Goal: Answer question/provide support: Share knowledge or assist other users

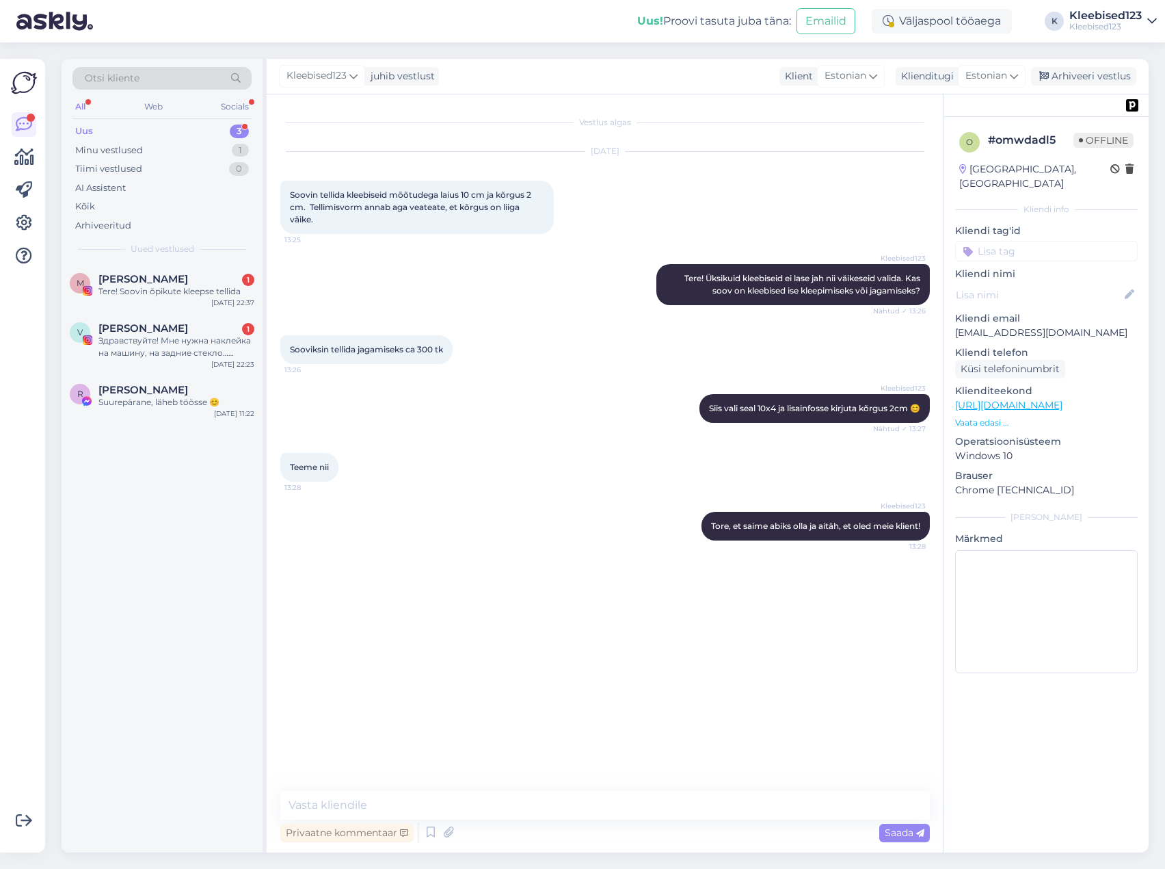
click at [159, 281] on span "[PERSON_NAME]" at bounding box center [143, 279] width 90 height 12
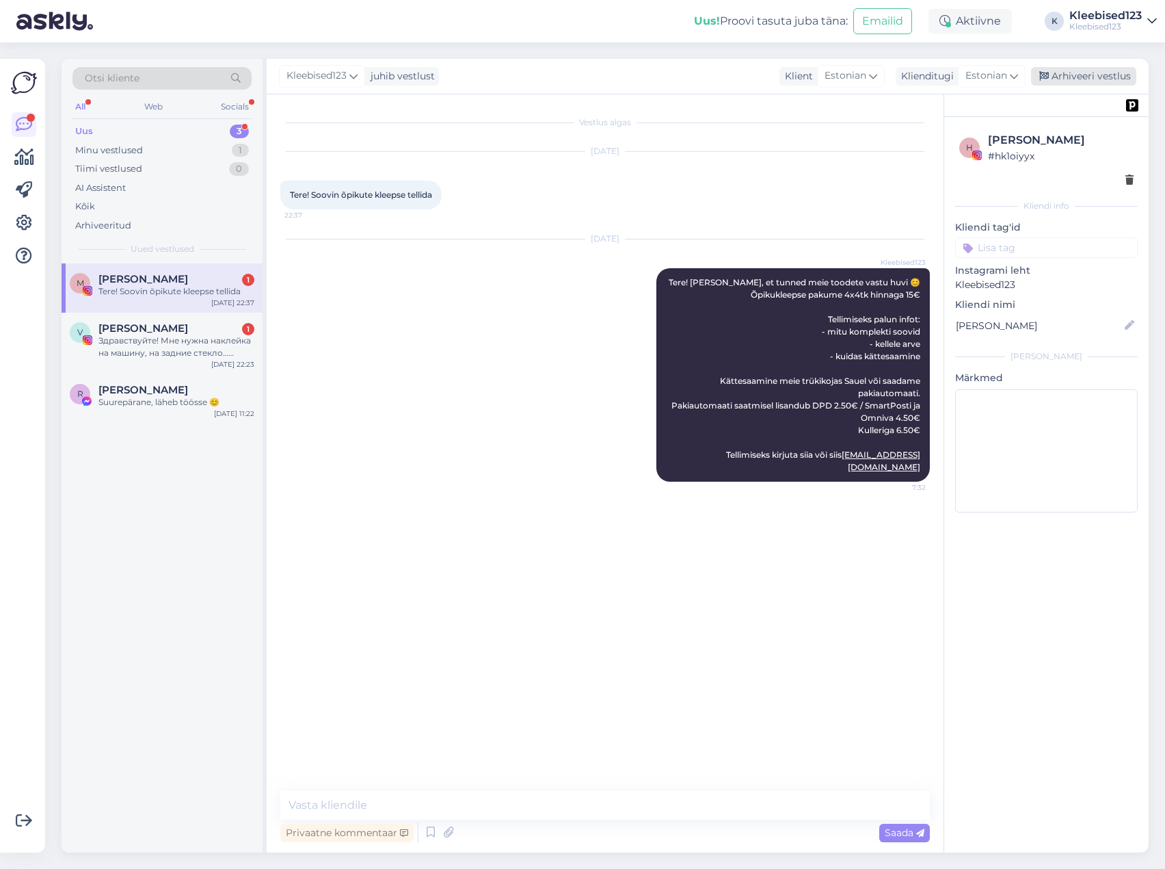
click at [1060, 78] on div "Arhiveeri vestlus" at bounding box center [1083, 76] width 105 height 18
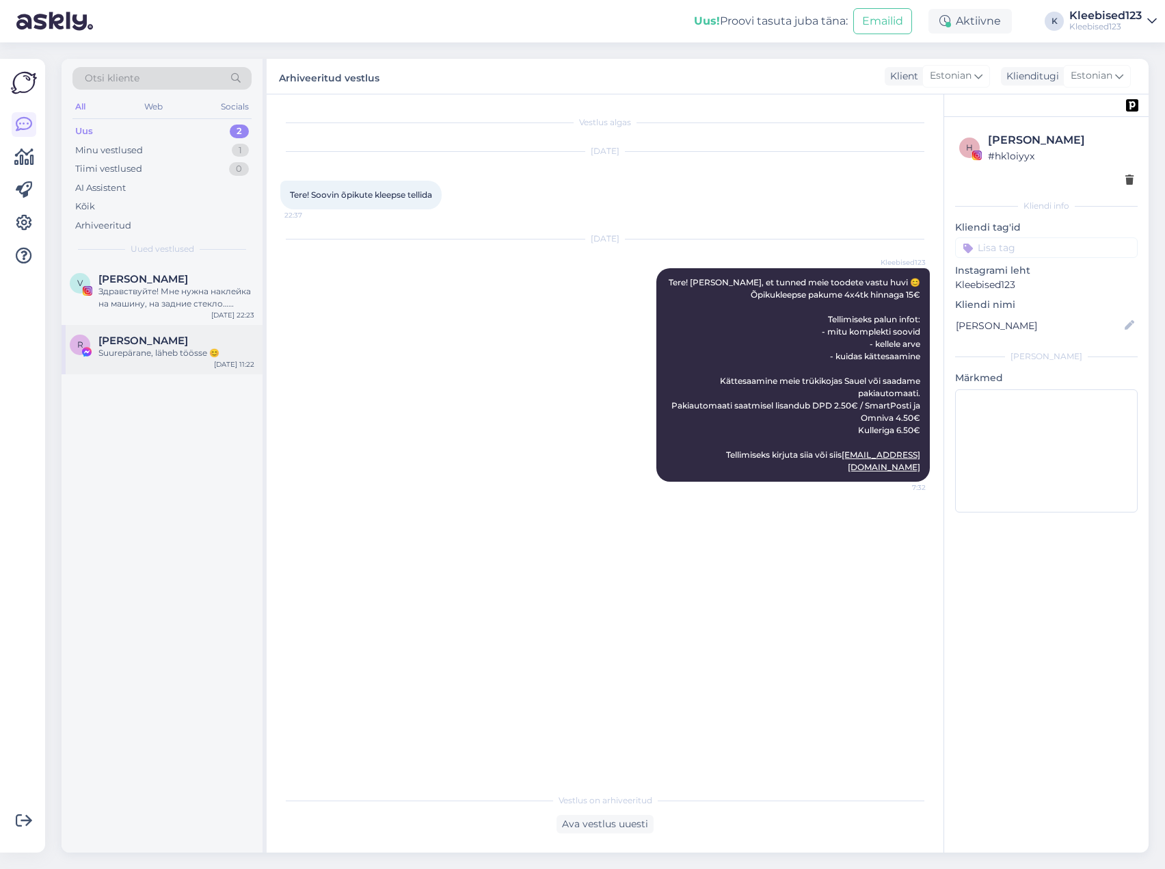
click at [113, 347] on div "Suurepärane, läheb töösse 😊" at bounding box center [176, 353] width 156 height 12
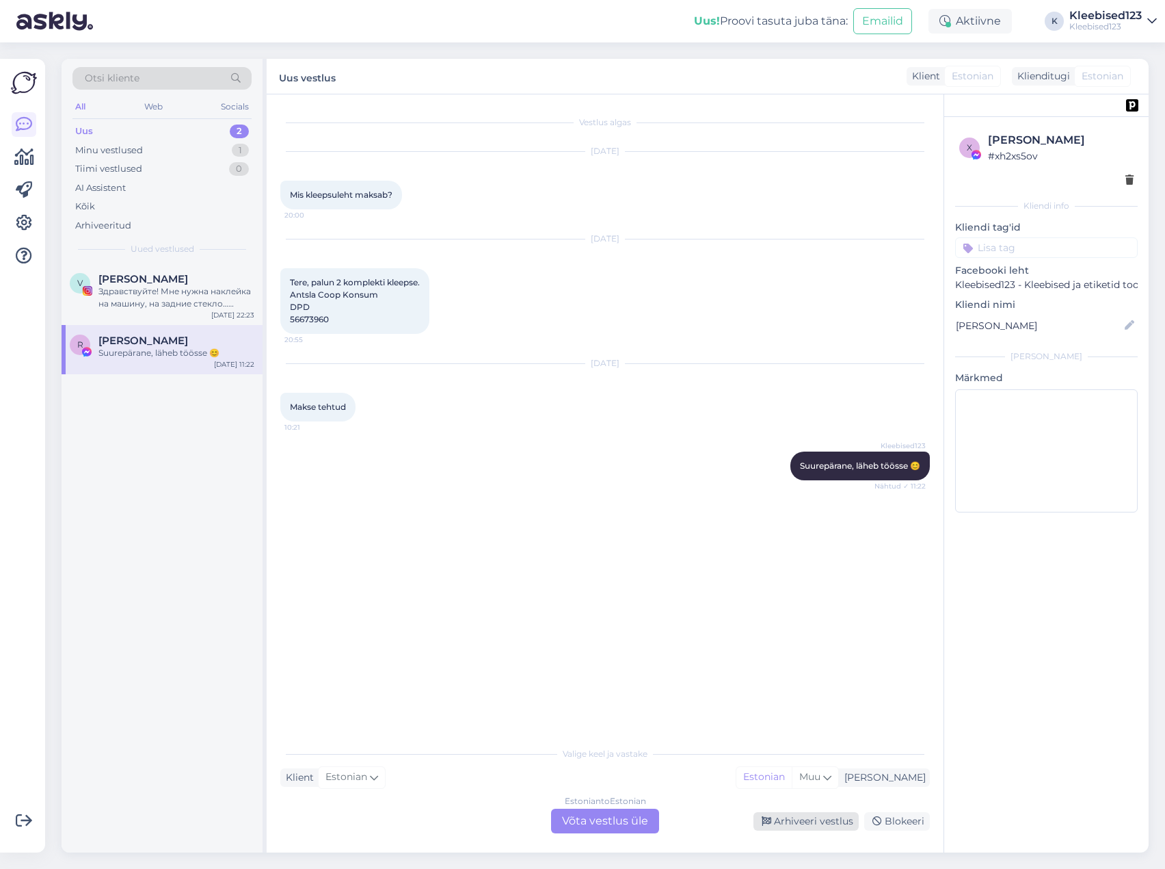
click at [807, 817] on div "Arhiveeri vestlus" at bounding box center [806, 821] width 105 height 18
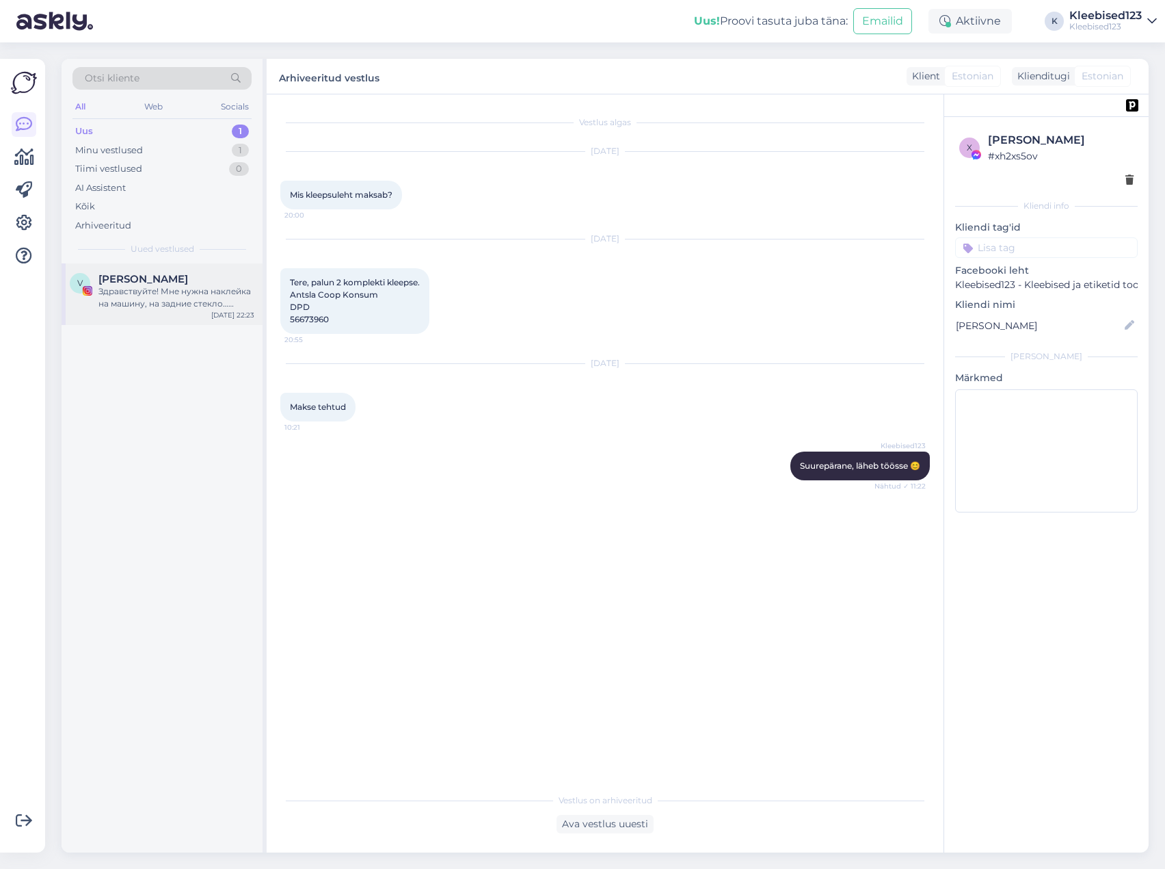
click at [170, 281] on div "[PERSON_NAME]" at bounding box center [176, 279] width 156 height 12
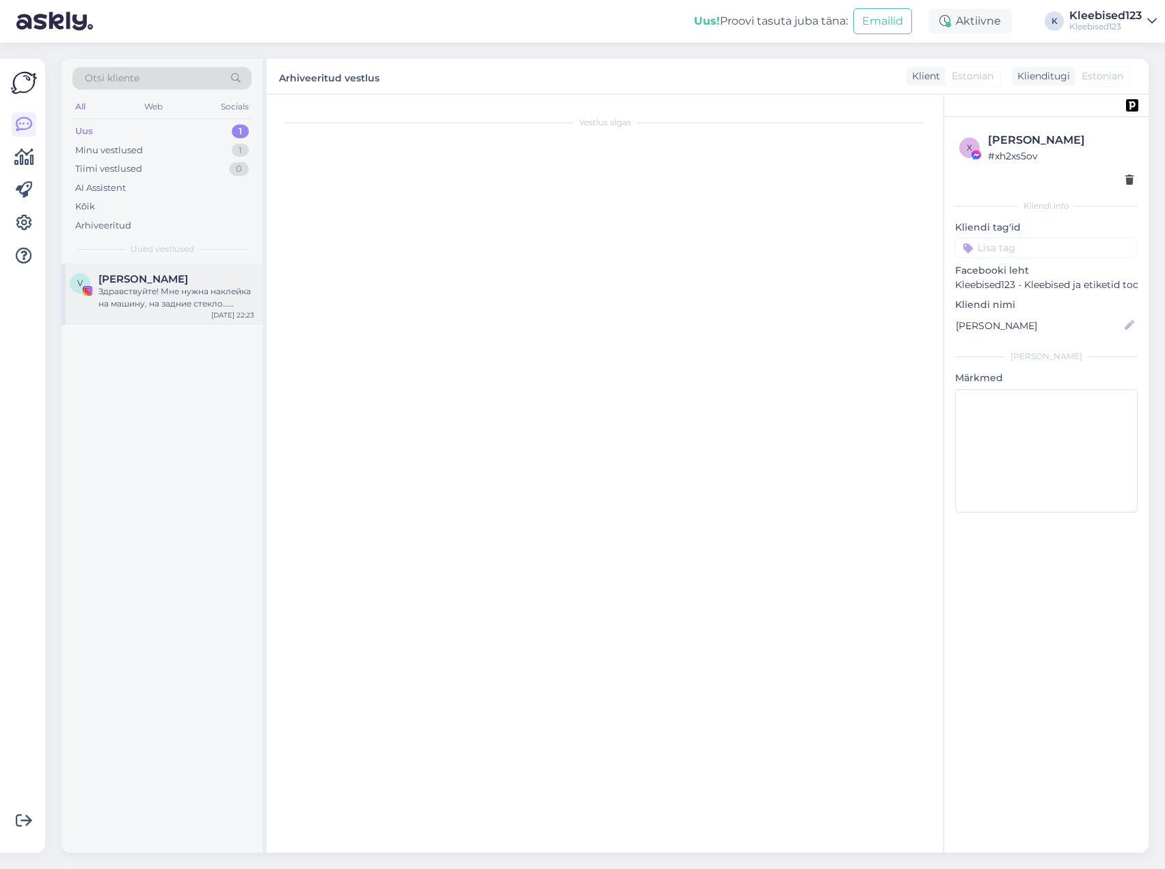
scroll to position [10324, 0]
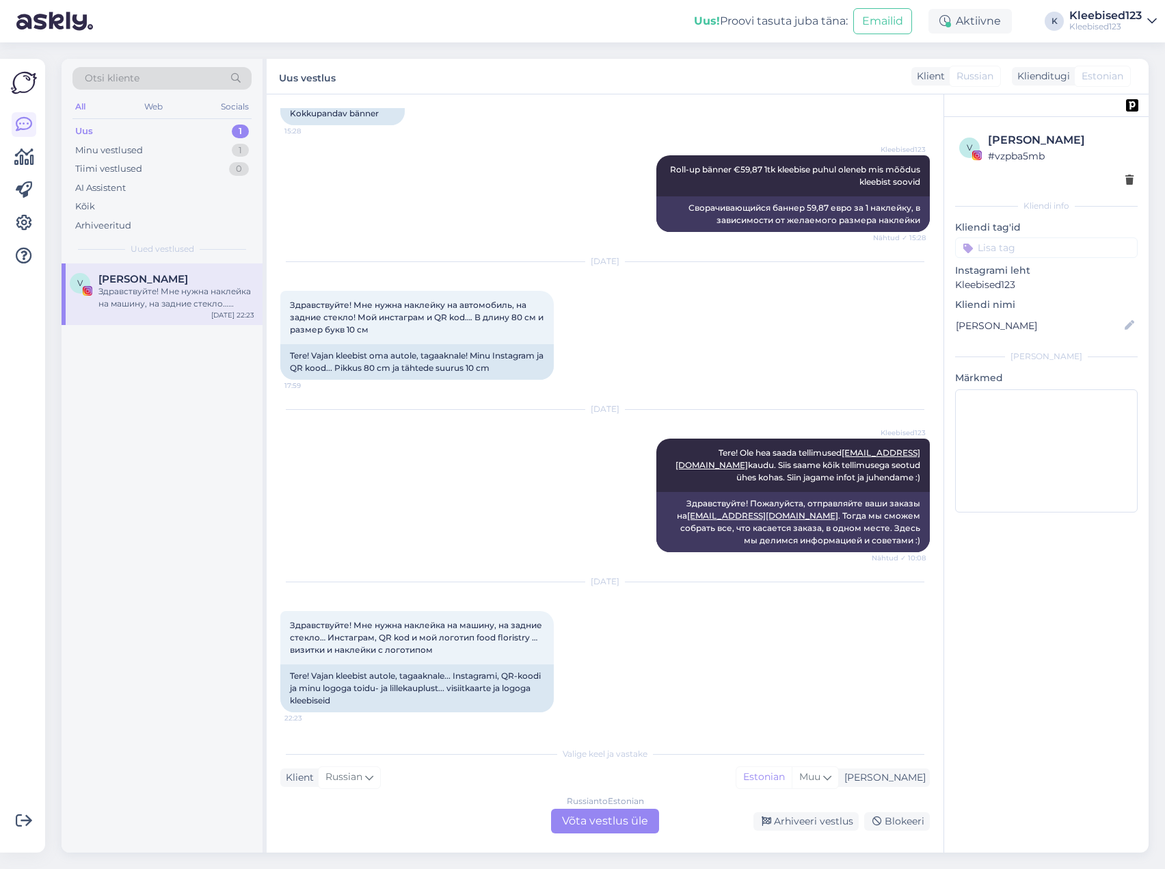
click at [573, 827] on div "Russian to Estonian Võta vestlus üle" at bounding box center [605, 820] width 108 height 25
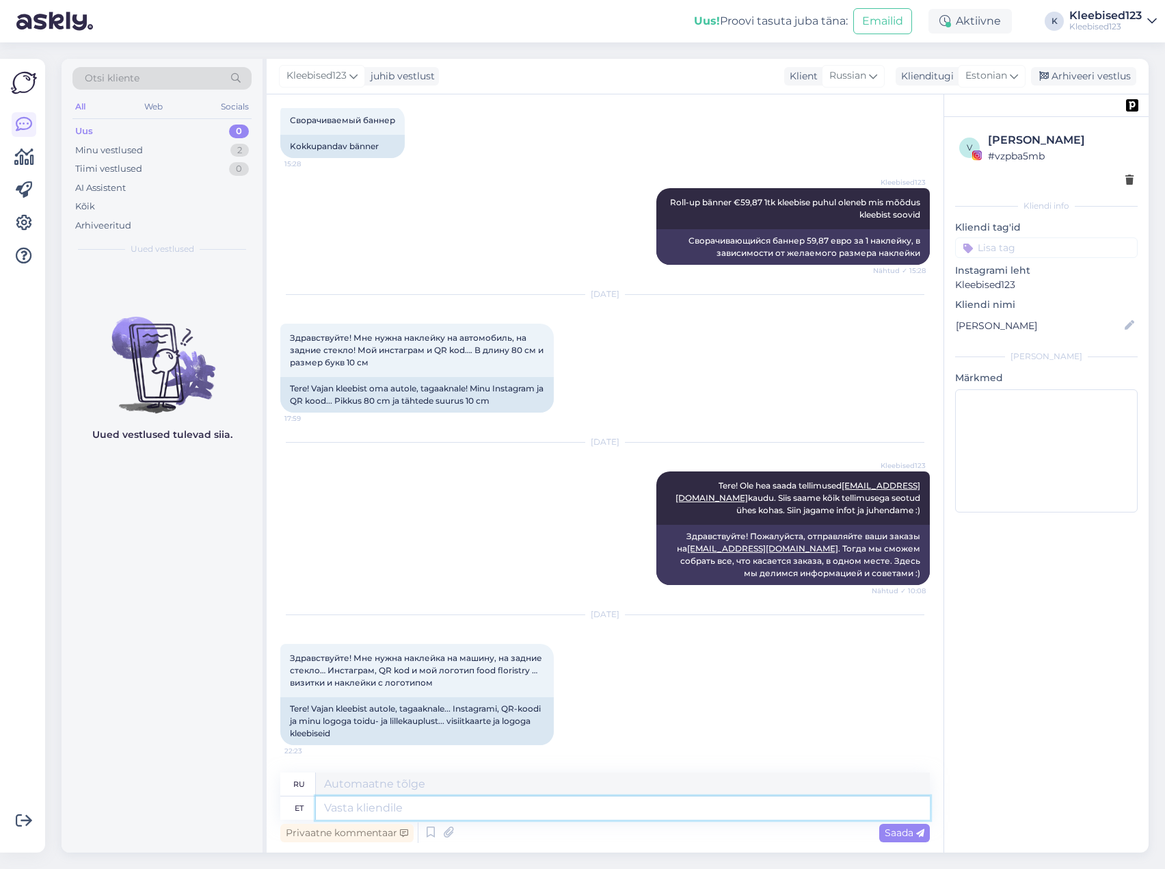
drag, startPoint x: 445, startPoint y: 817, endPoint x: 492, endPoint y: 823, distance: 47.7
click at [446, 816] on textarea at bounding box center [623, 807] width 614 height 23
type textarea "Tere!"
type textarea "Привет!"
type textarea "Tere! [PERSON_NAME]"
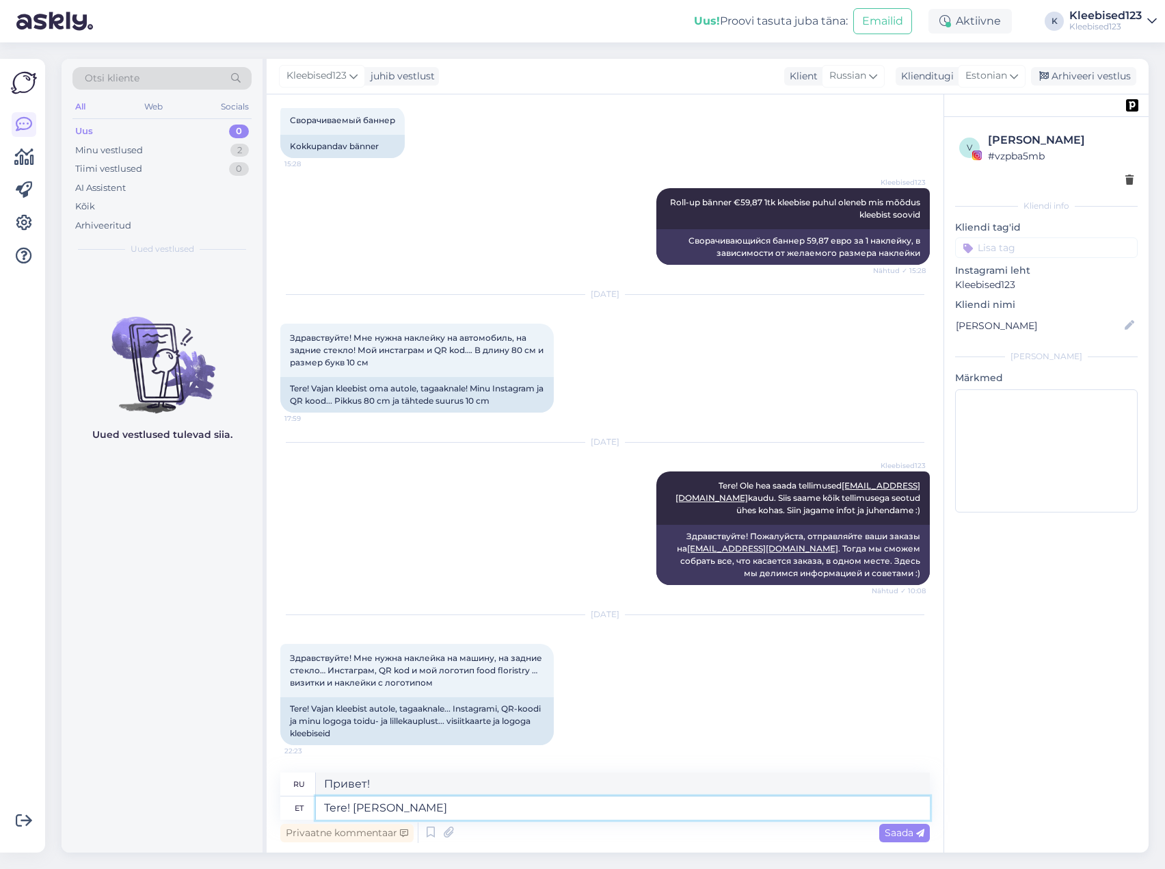
type textarea "Привет! Будь"
type textarea "Tere! Ole hea pan"
type textarea "Привет! Веди себя хорошо."
type textarea "Tere! Ole hea pane i"
type textarea "Здравствуйте! Пожалуйста, поставьте"
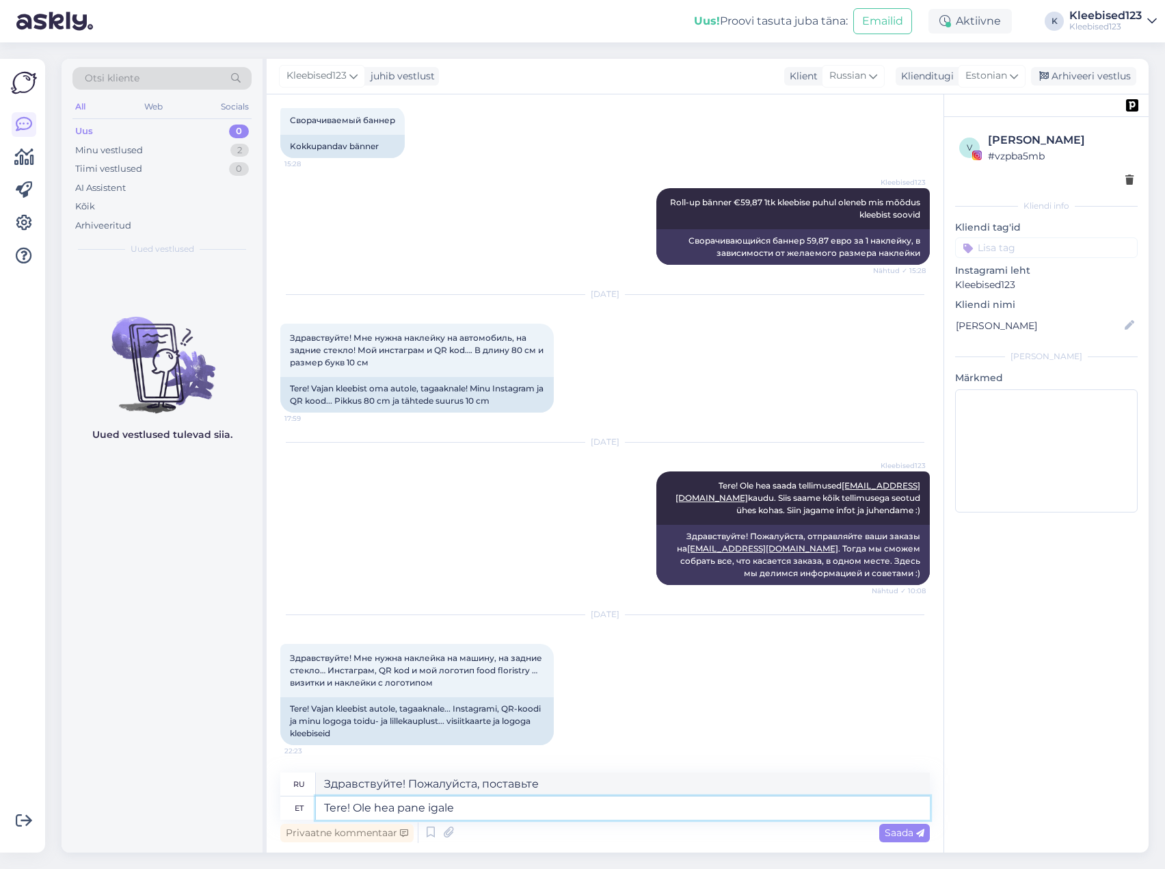
type textarea "Tere! Ole hea pane igale"
type textarea "Привет! Пожалуйста, передайте всем."
type textarea "Tere! Ole hea pane igale soovile ju"
type textarea "Здравствуйте! Пожалуйста, примите любой запрос."
type textarea "Tere! Ole hea pane igale soovile juurde ka"
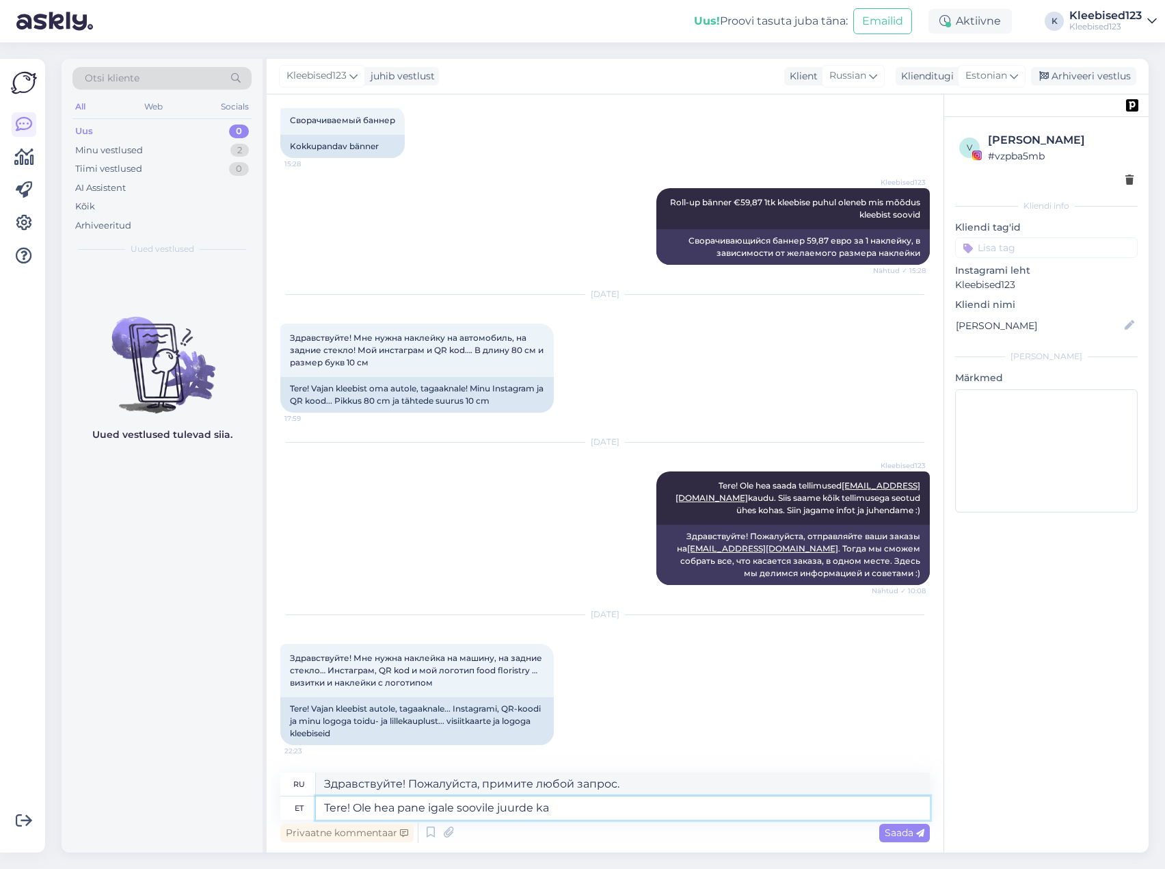
type textarea "Здравствуйте! Пожалуйста, добавьте к каждому запросу."
type textarea "Tere! Ole hea pane igale soovile juurde ka m]"
type textarea "Здравствуйте! Пожалуйста, добавьте к каждому запросу также"
type textarea "Tere! Ole hea pane igale soovile juurde ka m"
type textarea "Здравствуйте! Пожалуйста, добавляйте букву «м» к каждому запросу."
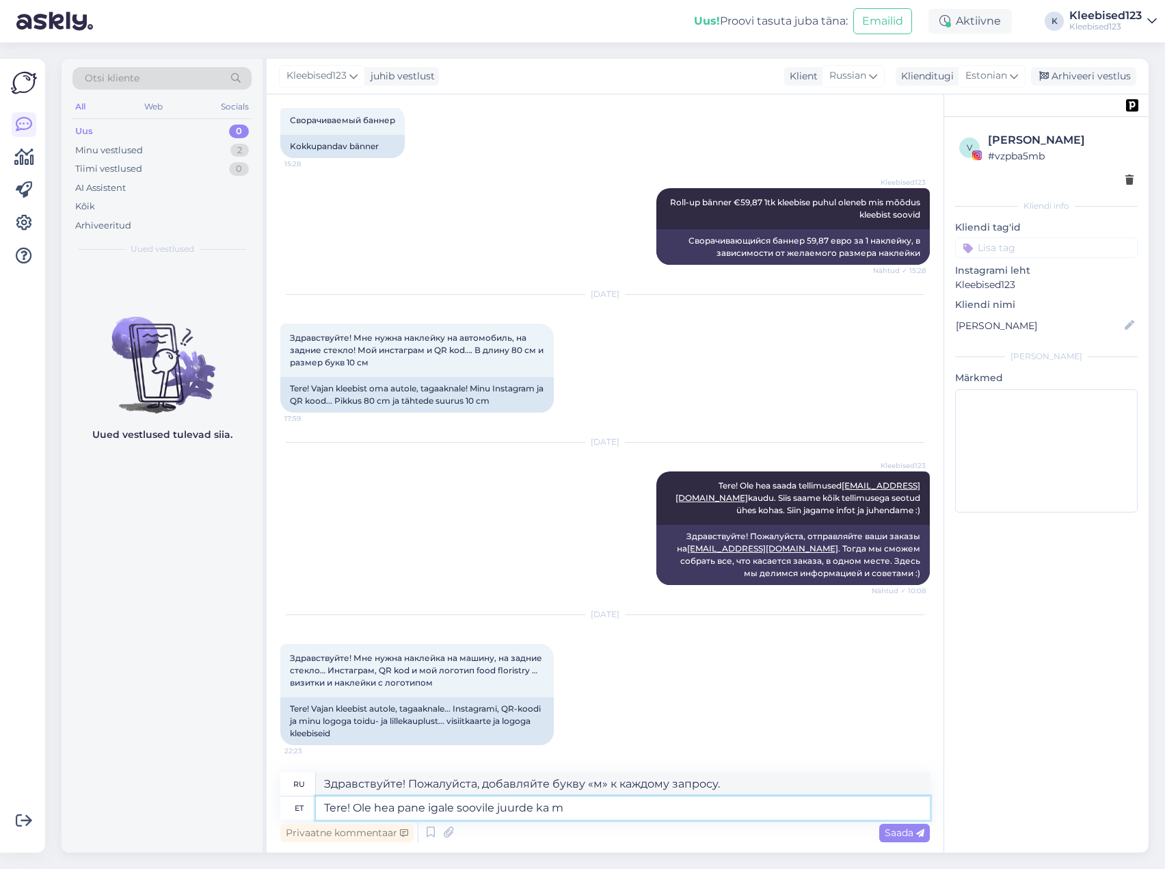
click at [659, 810] on textarea "Tere! Ole hea pane igale soovile juurde ka m" at bounding box center [623, 807] width 614 height 23
type textarea "Tere! Ole hea pane igale soovile juurde ka mõõdud"
type textarea "Здравствуйте! Пожалуйста, указывайте размеры в каждом запросе."
type textarea "Tere! Ole hea pane igale soovile juurde ka mõõdud ja ko"
type textarea "Здравствуйте! Пожалуйста, укажите размеры и"
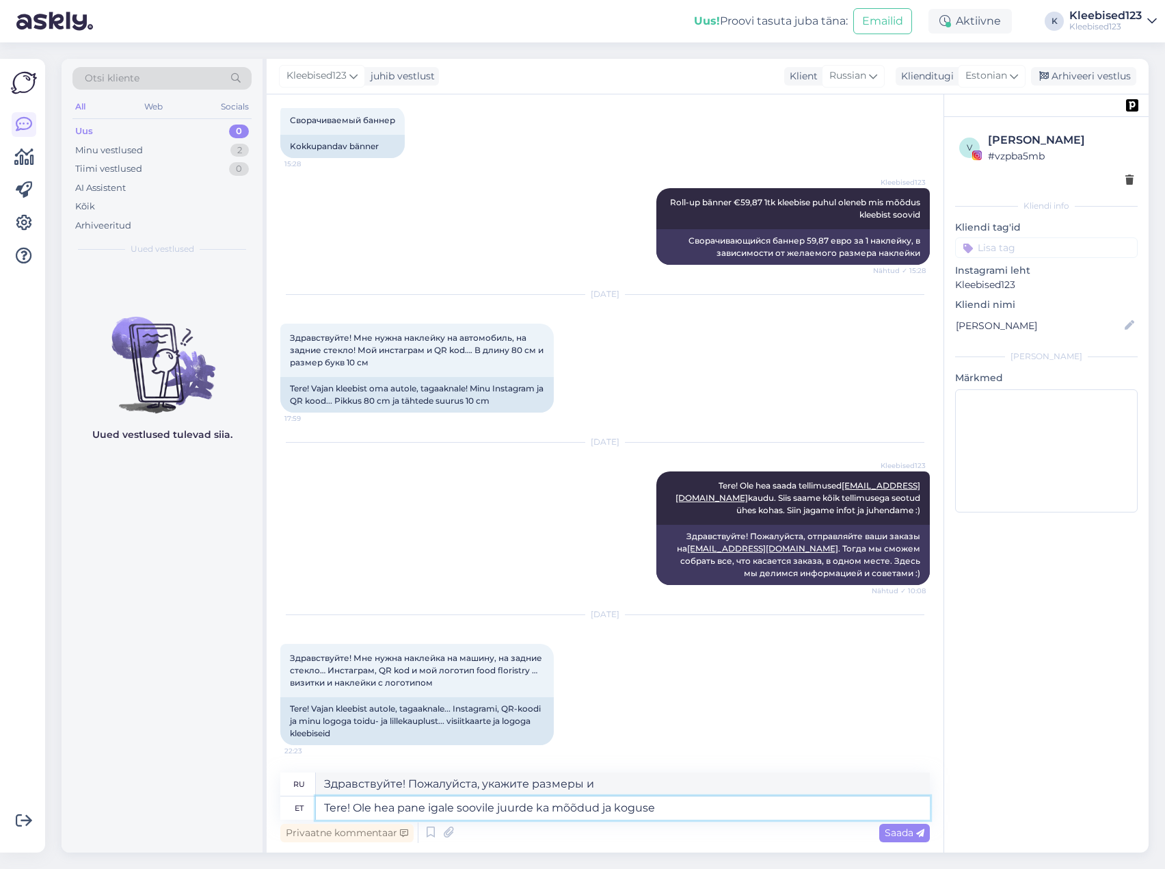
type textarea "Tere! Ole hea pane igale soovile juurde ka mõõdud ja kogused"
type textarea "Здравствуйте! Пожалуйста, указывайте размеры и количество в каждом запросе."
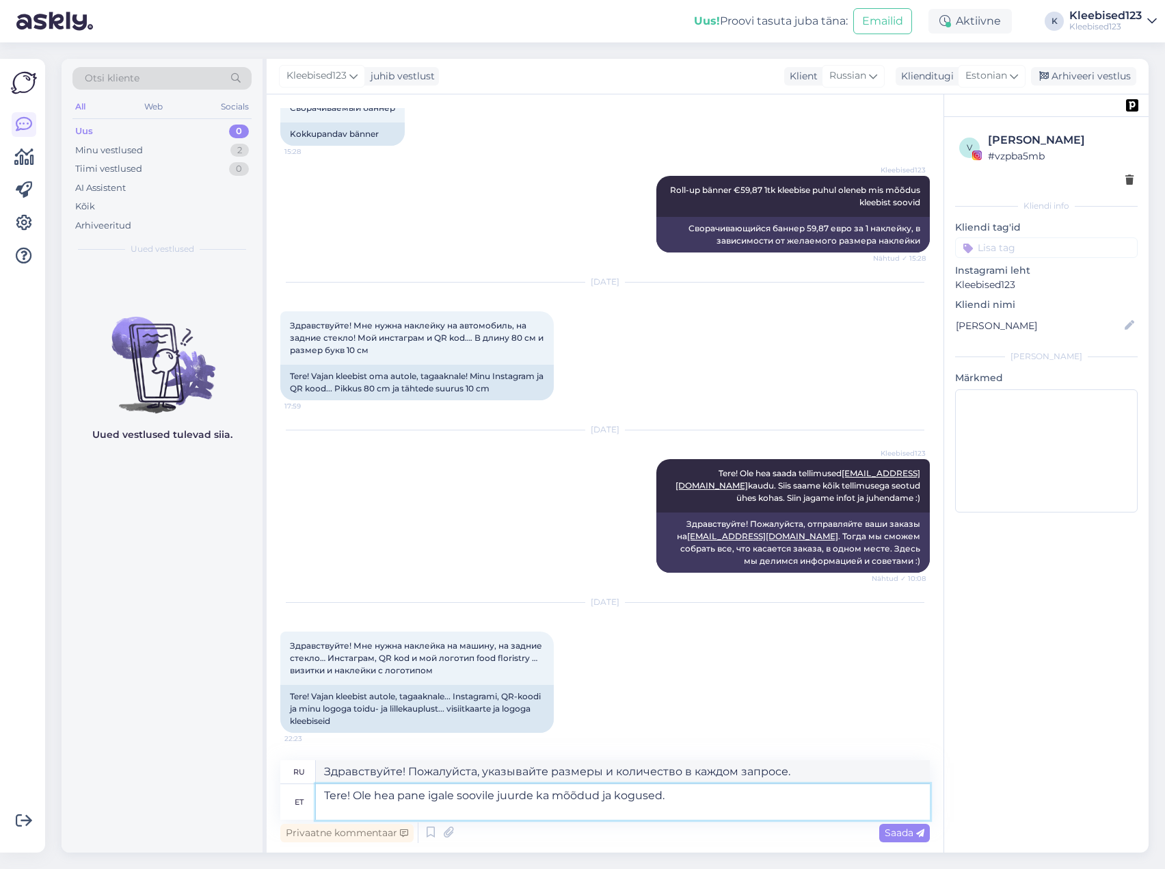
scroll to position [10303, 0]
click at [599, 795] on textarea "Tere! Ole hea pane igale soovile juurde ka mõõdud ja kogused." at bounding box center [623, 802] width 614 height 36
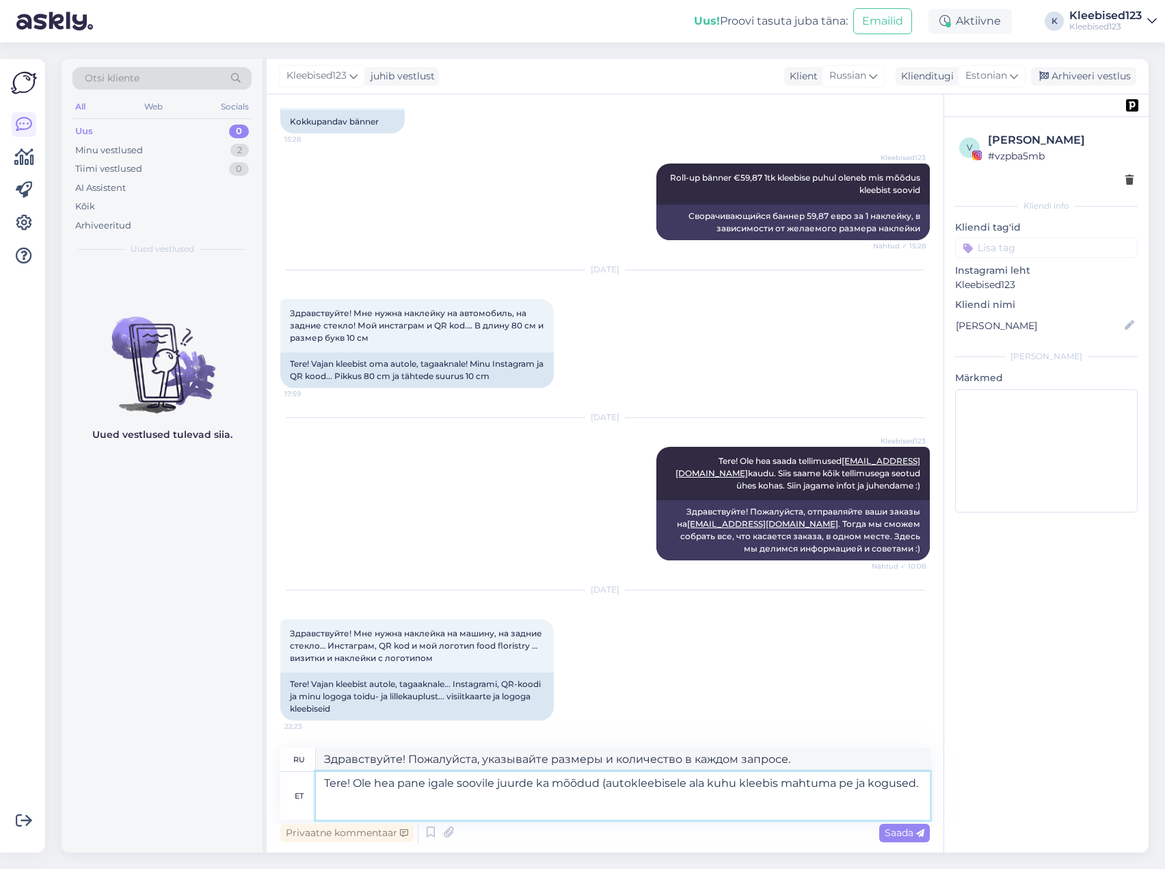
scroll to position [10315, 0]
type textarea "Tere! Ole hea pane igale soovile juurde ka mõõdud (autokleebisele ala kuhu klee…"
type textarea "Здравствуйте! Пожалуйста, указывайте размеры (область наклейку на автомобиле, к…"
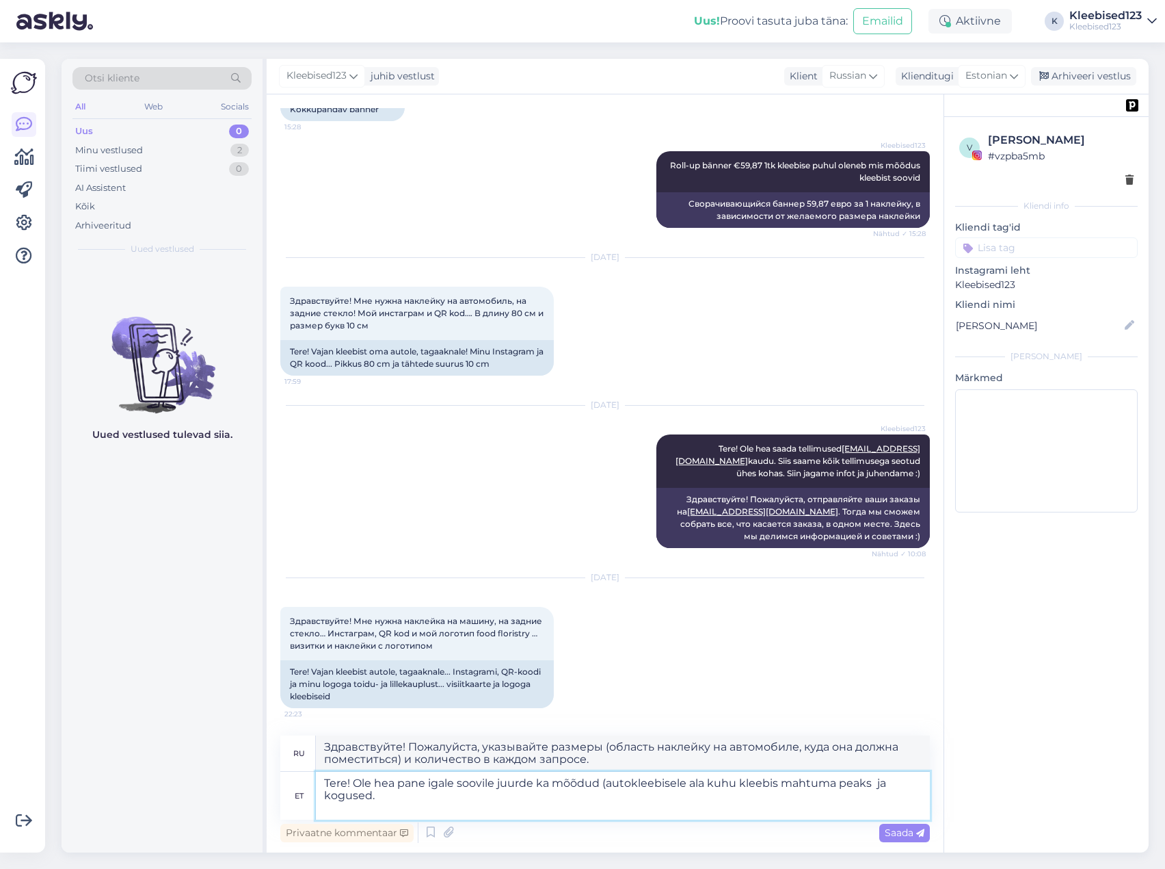
type textarea "Tere! Ole hea pane igale soovile juurde ka mõõdud (autokleebisele ala kuhu klee…"
type textarea "Здравствуйте! Пожалуйста, указывайте размеры (область, куда наклейка должна пом…"
type textarea "Tere! Ole hea pane igale soovile juurde ka mõõdud (autokleebisele ala kuhu klee…"
type textarea "Здравствуйте! Пожалуйста, указывайте размеры (область наклейки на автомобиле, к…"
type textarea "Tere! Ole hea pane igale soovile juurde ka mõõdud (autokleebisele ala kuhu klee…"
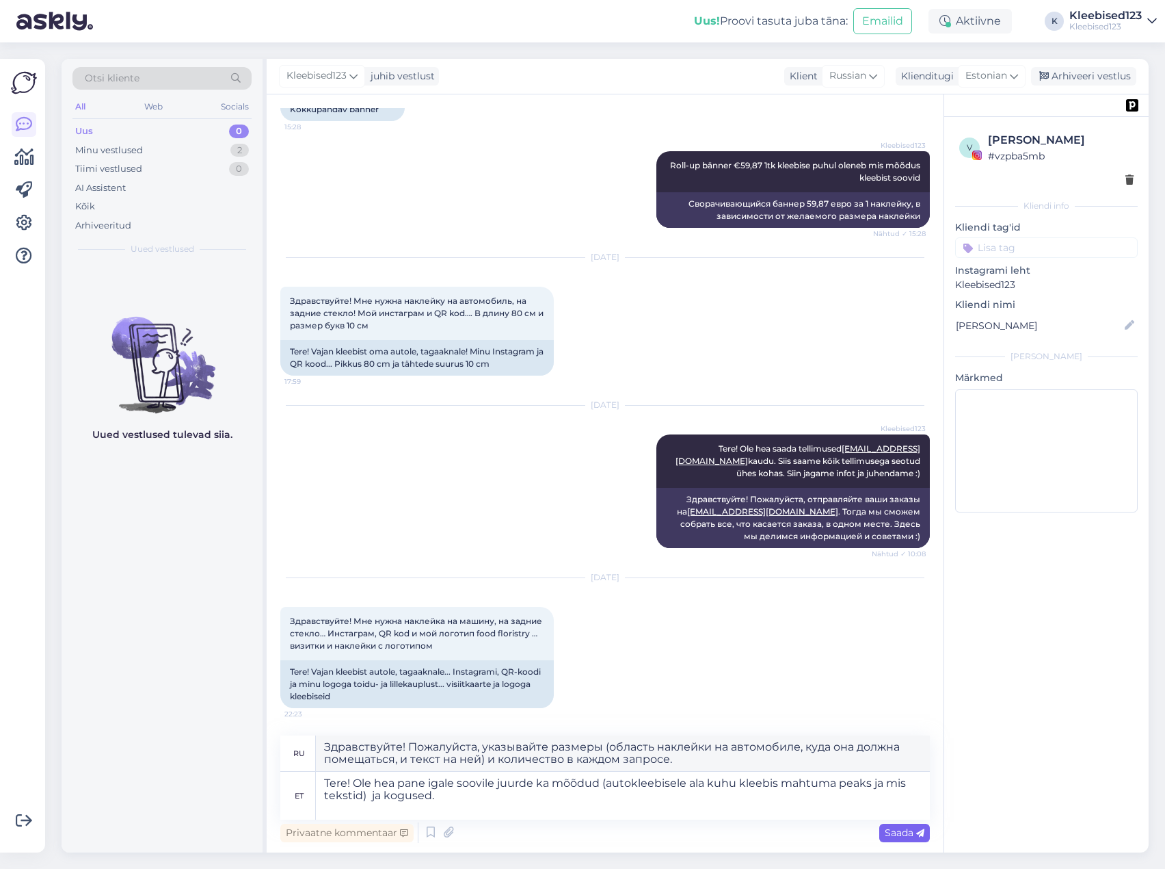
click at [902, 830] on span "Saada" at bounding box center [905, 832] width 40 height 12
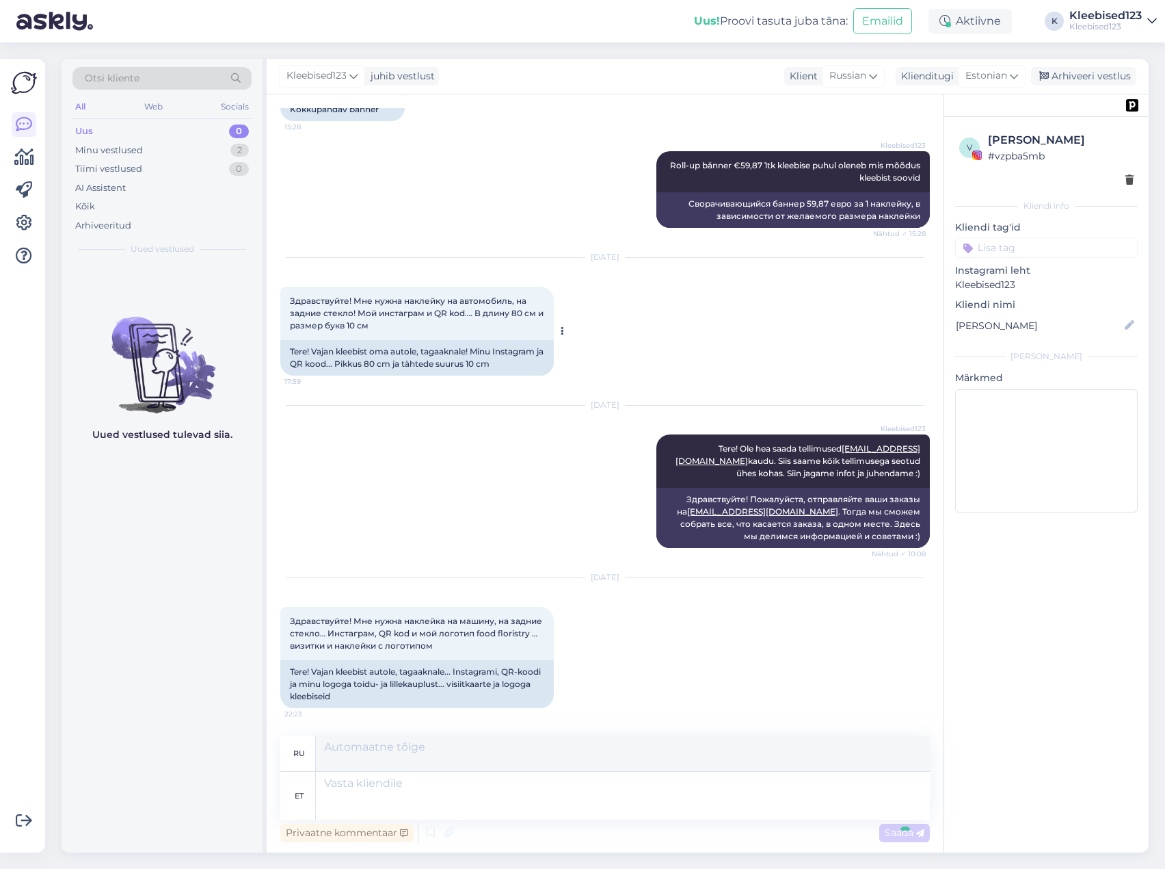
scroll to position [10451, 0]
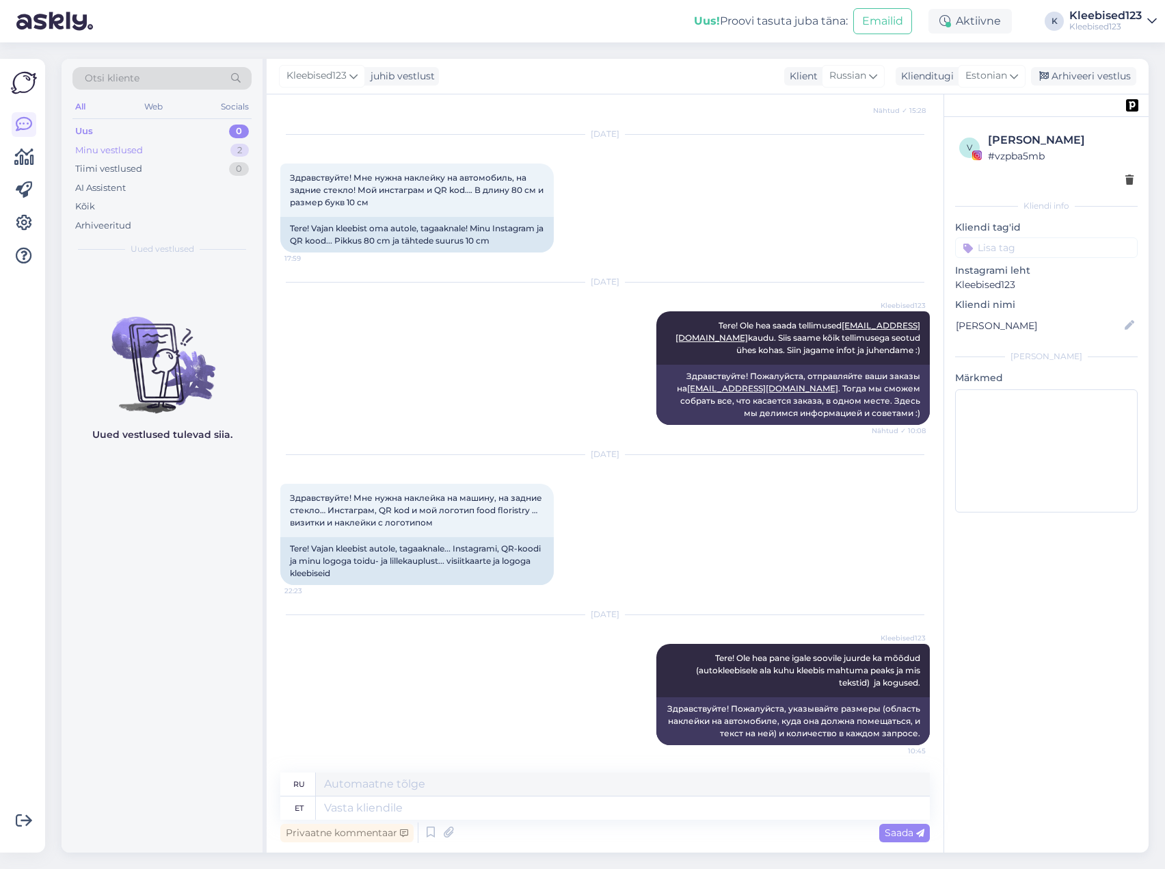
click at [146, 155] on div "Minu vestlused 2" at bounding box center [161, 150] width 179 height 19
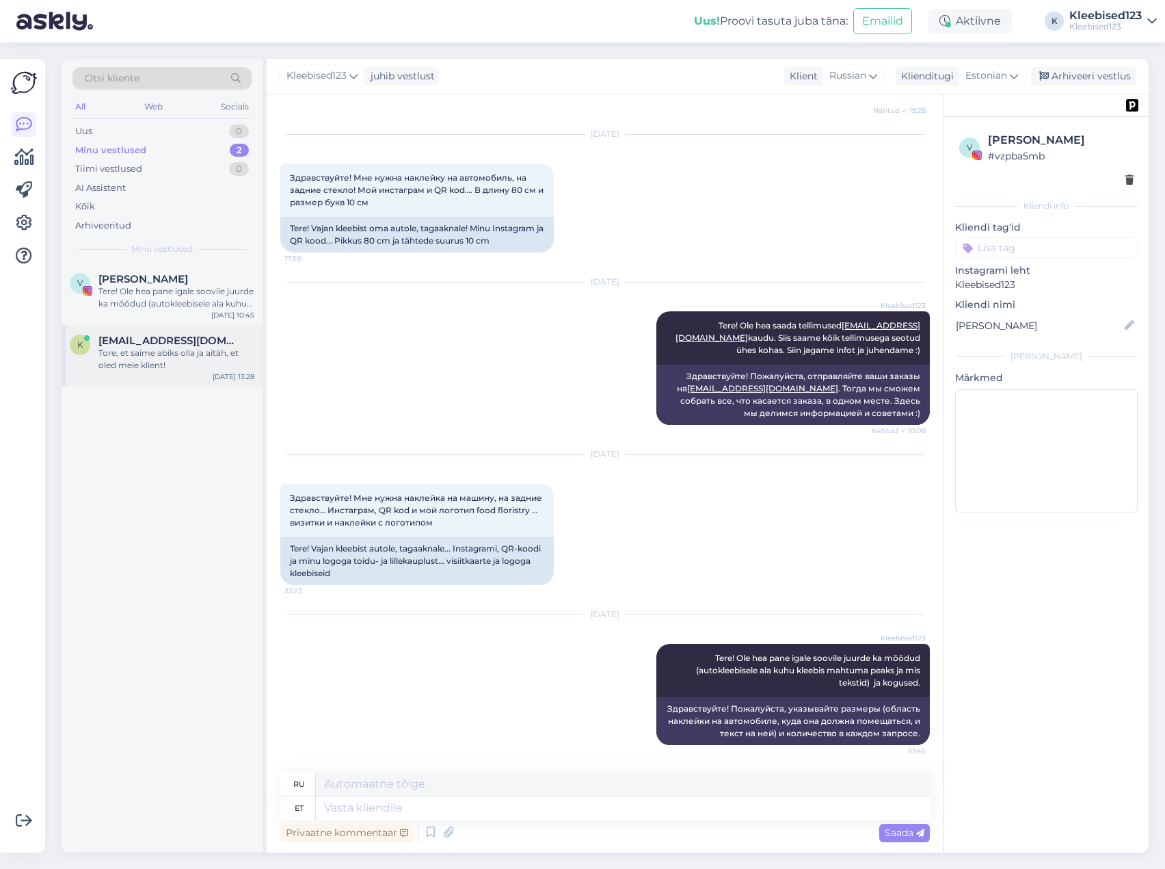
click at [140, 349] on div "Tore, et saime abiks olla ja aitäh, et oled meie klient!" at bounding box center [176, 359] width 156 height 25
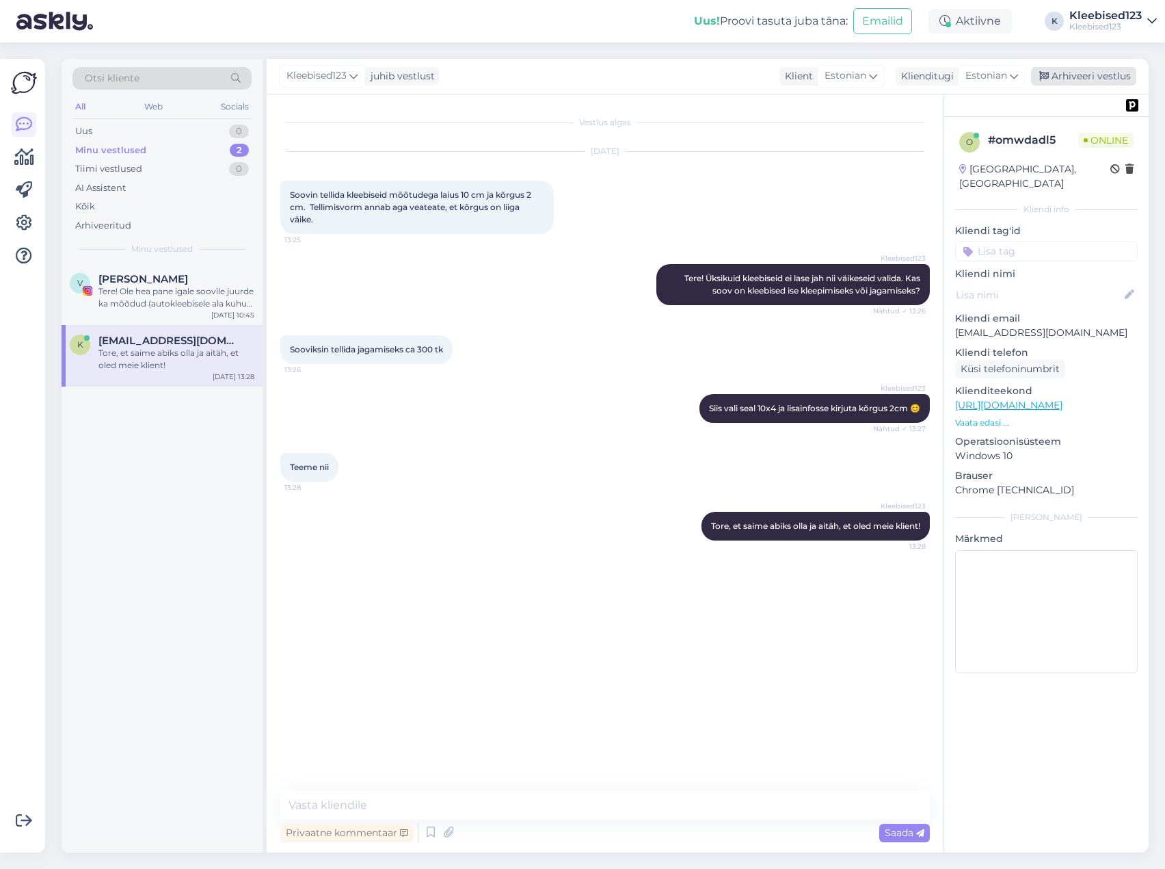
click at [1083, 75] on div "Arhiveeri vestlus" at bounding box center [1083, 76] width 105 height 18
